Goal: Information Seeking & Learning: Learn about a topic

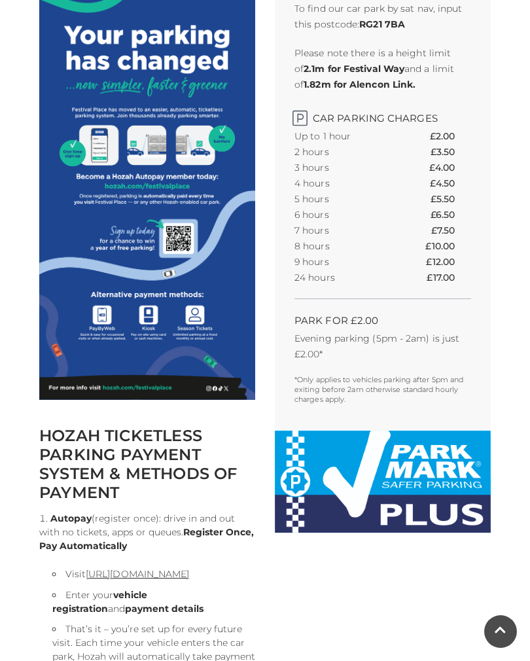
scroll to position [437, 0]
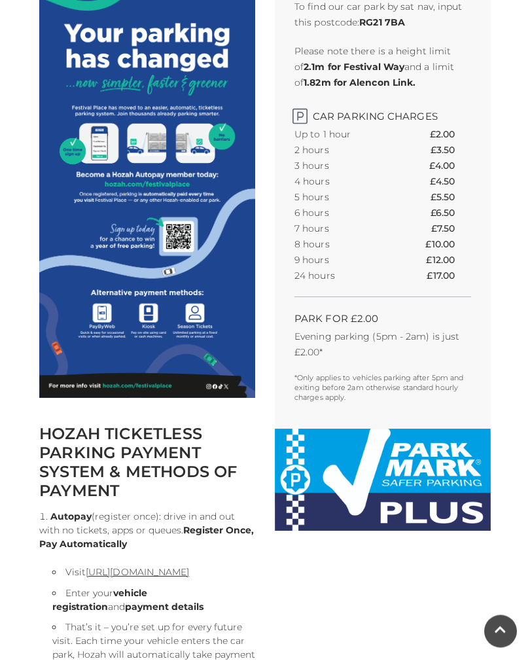
click at [189, 578] on link "[URL][DOMAIN_NAME]" at bounding box center [137, 572] width 103 height 12
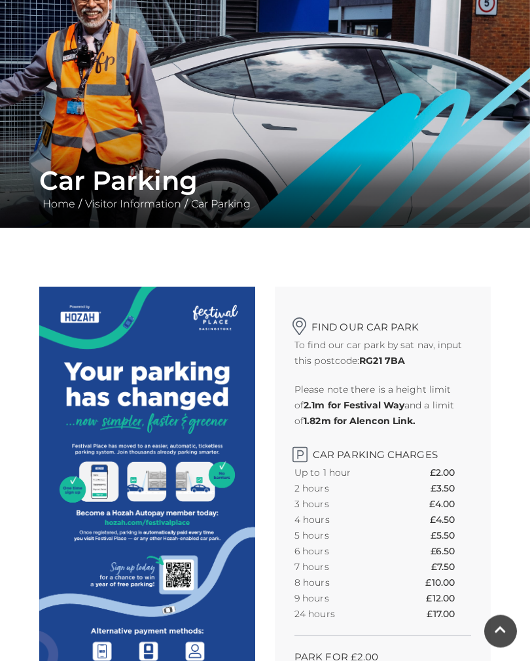
scroll to position [0, 0]
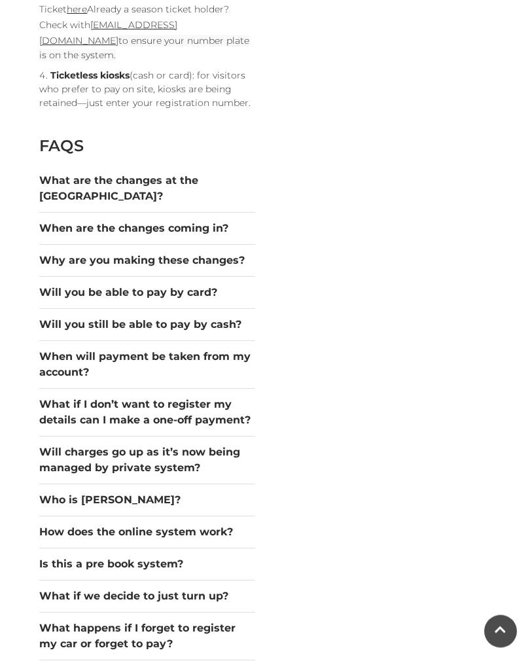
scroll to position [1399, 0]
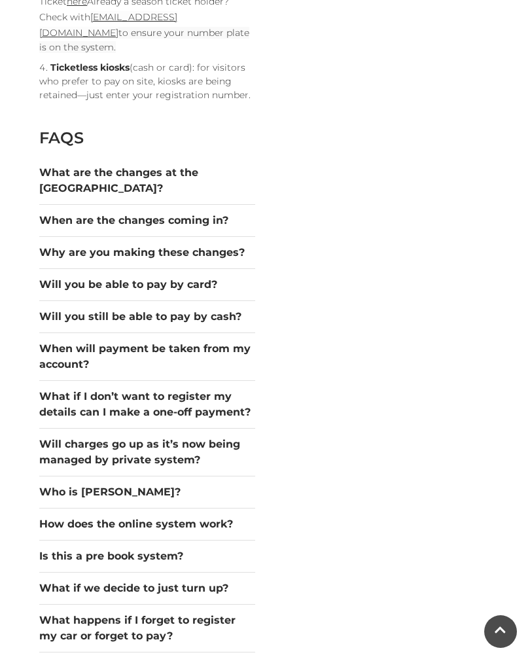
click at [181, 292] on button "Will you be able to pay by card?" at bounding box center [147, 285] width 216 height 16
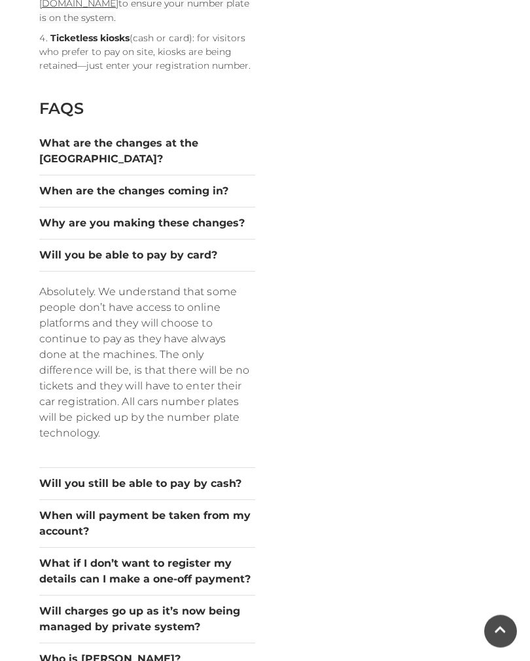
click at [222, 492] on button "Will you still be able to pay by cash?" at bounding box center [147, 484] width 216 height 16
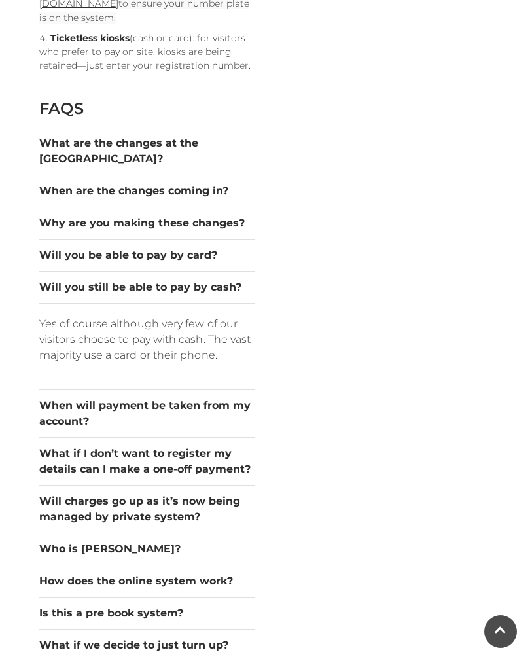
click at [233, 429] on button "When will payment be taken from my account?" at bounding box center [147, 413] width 216 height 31
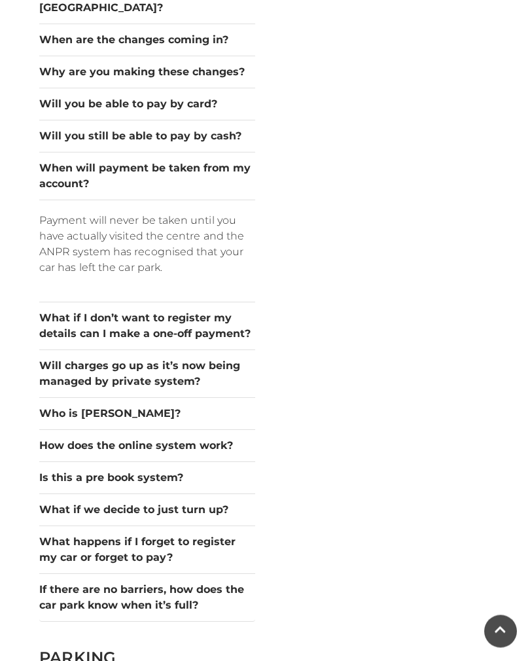
scroll to position [1580, 0]
click at [208, 485] on button "Is this a pre book system?" at bounding box center [147, 477] width 216 height 16
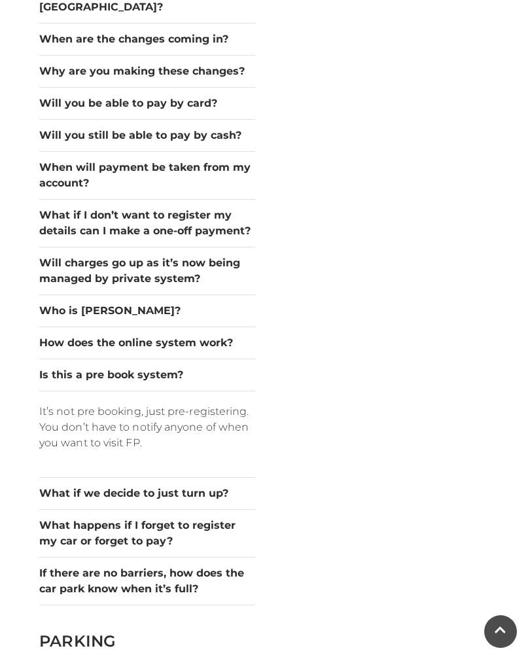
click at [197, 351] on button "How does the online system work?" at bounding box center [147, 343] width 216 height 16
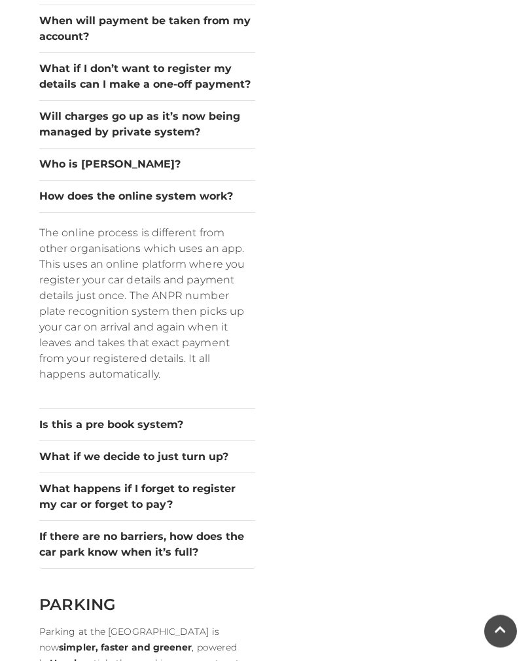
scroll to position [1727, 0]
click at [202, 464] on button "What if we decide to just turn up?" at bounding box center [147, 457] width 216 height 16
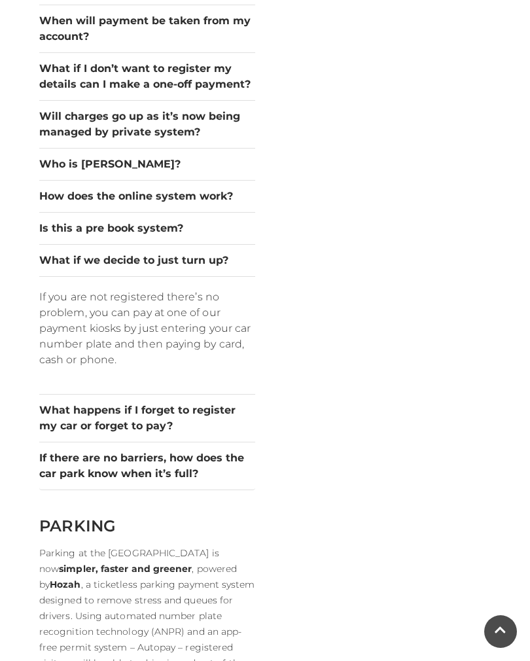
click at [231, 481] on button "If there are no barriers, how does the car park know when it’s full?" at bounding box center [147, 465] width 216 height 31
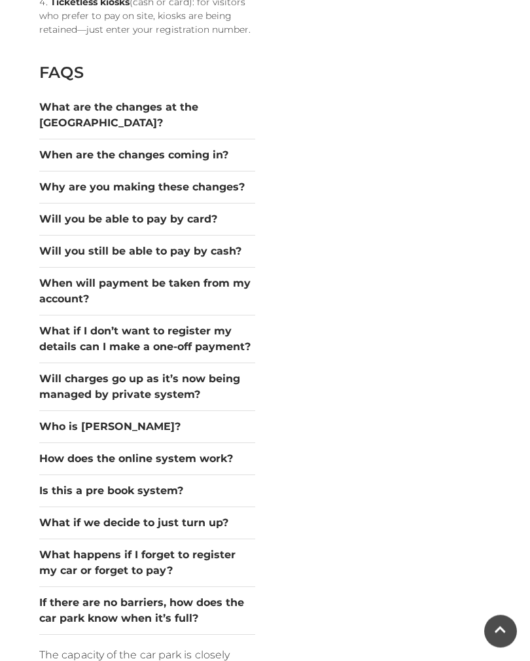
scroll to position [1457, 0]
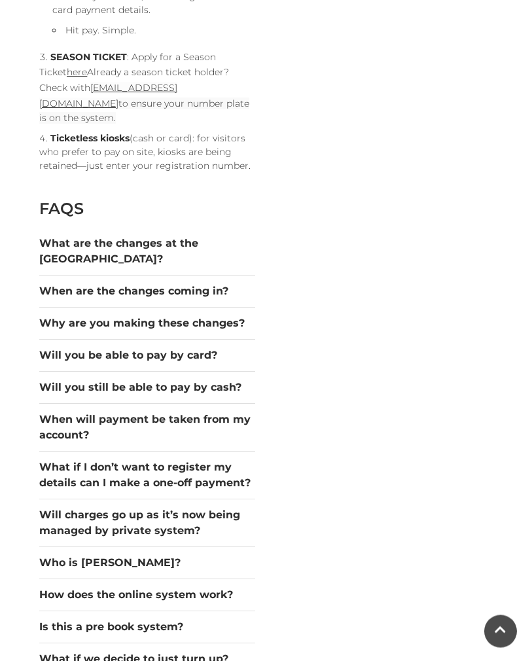
click at [211, 332] on button "Why are you making these changes?" at bounding box center [147, 324] width 216 height 16
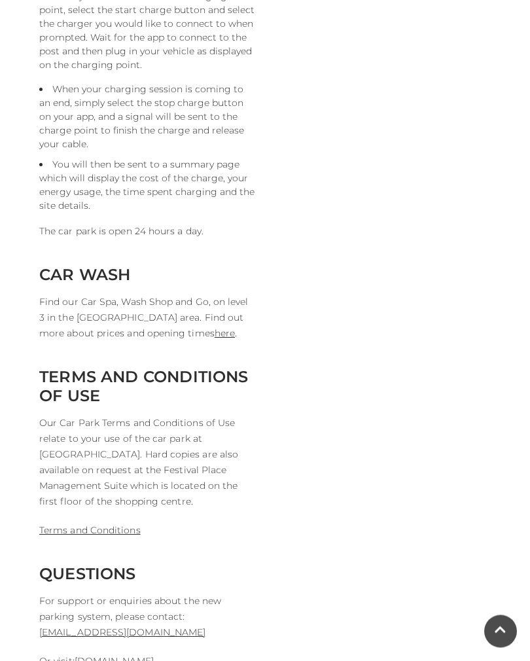
scroll to position [3572, 0]
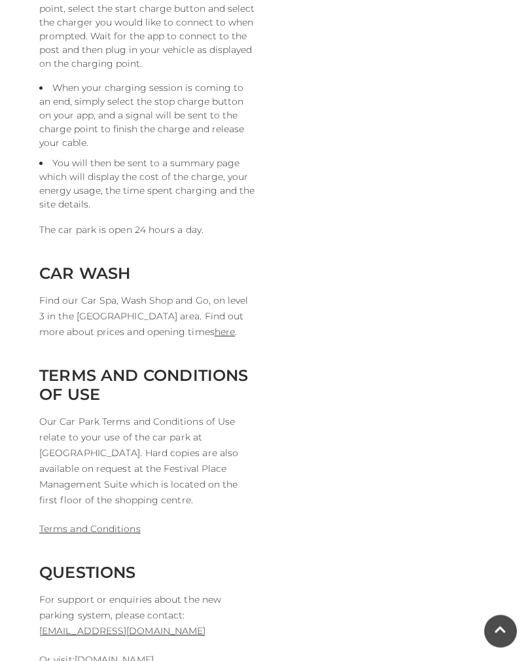
click at [215, 338] on link "here" at bounding box center [225, 332] width 20 height 12
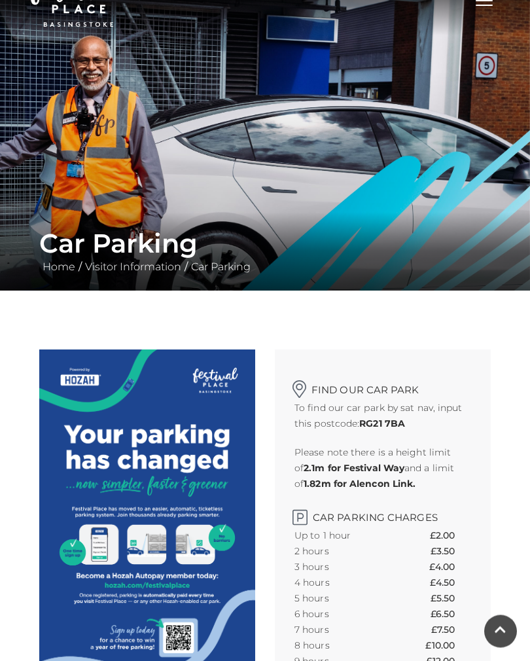
scroll to position [0, 0]
